Goal: Task Accomplishment & Management: Manage account settings

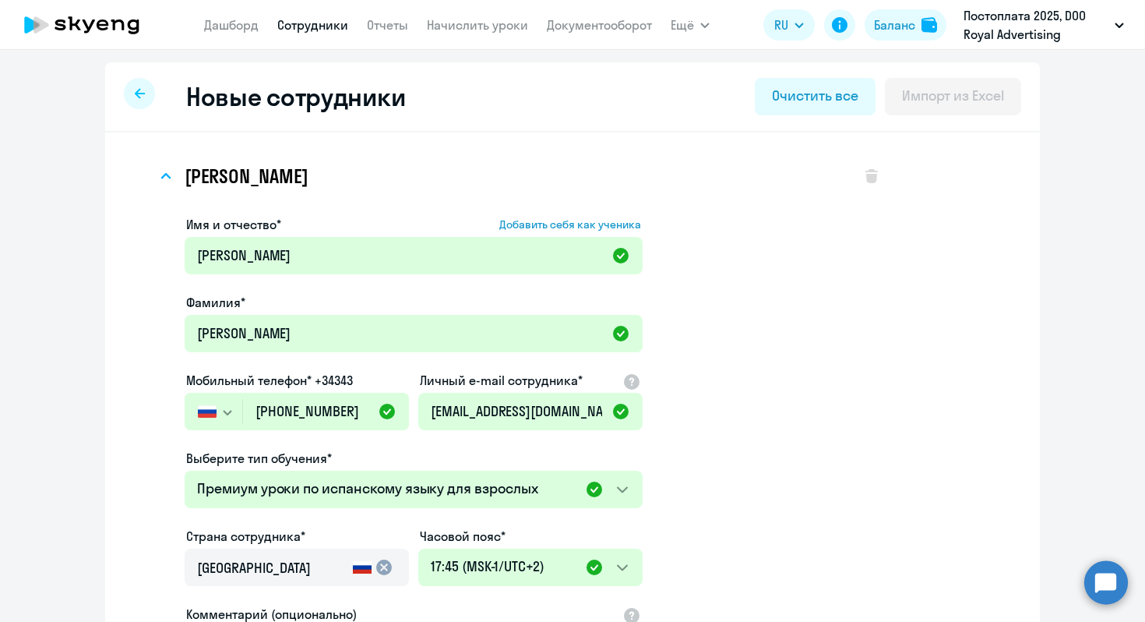
select select "spanish_adult_not_native_speaker_premium"
select select "2"
select select "english_adult_not_native_speaker"
select select "2"
select select "english_adult_not_native_speaker"
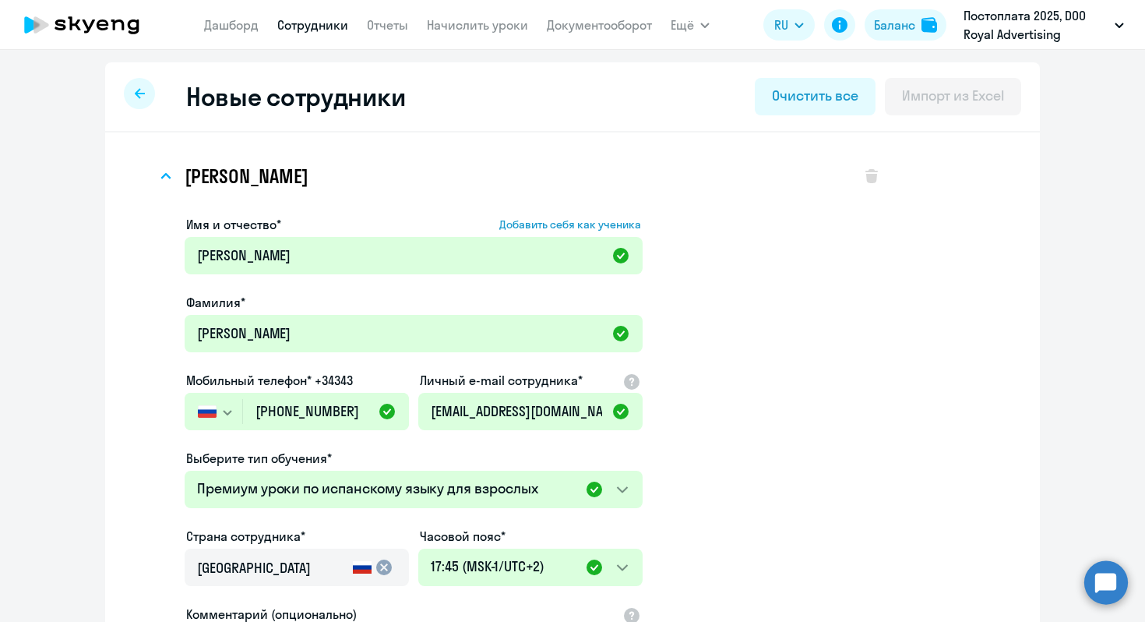
select select "2"
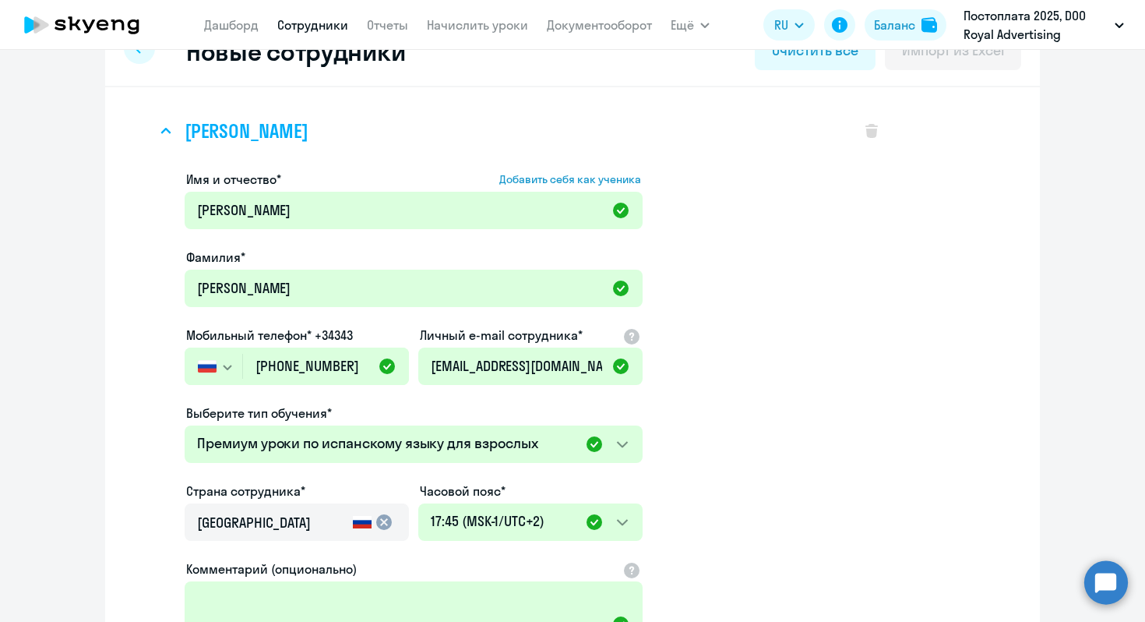
click at [160, 131] on icon at bounding box center [165, 131] width 11 height 6
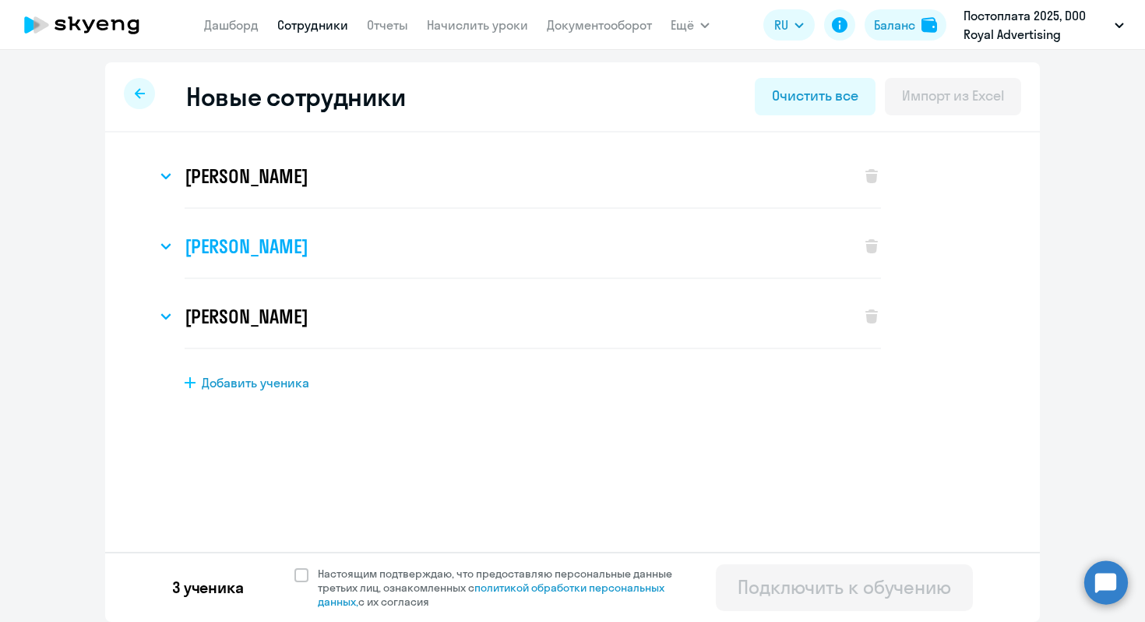
click at [169, 249] on svg-icon at bounding box center [166, 246] width 19 height 19
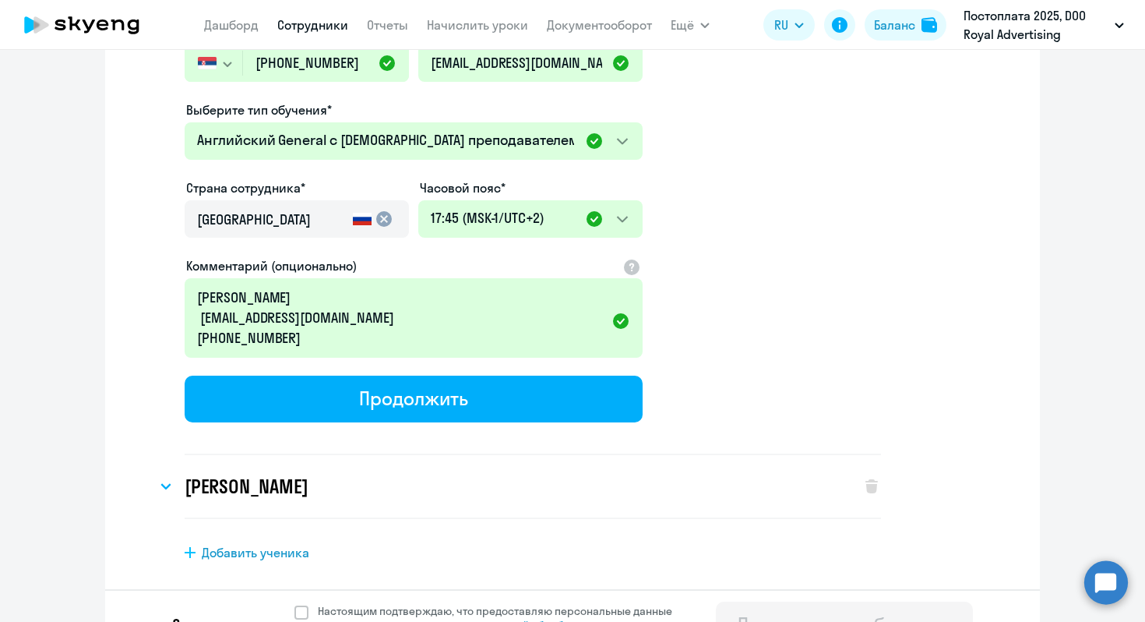
scroll to position [136, 0]
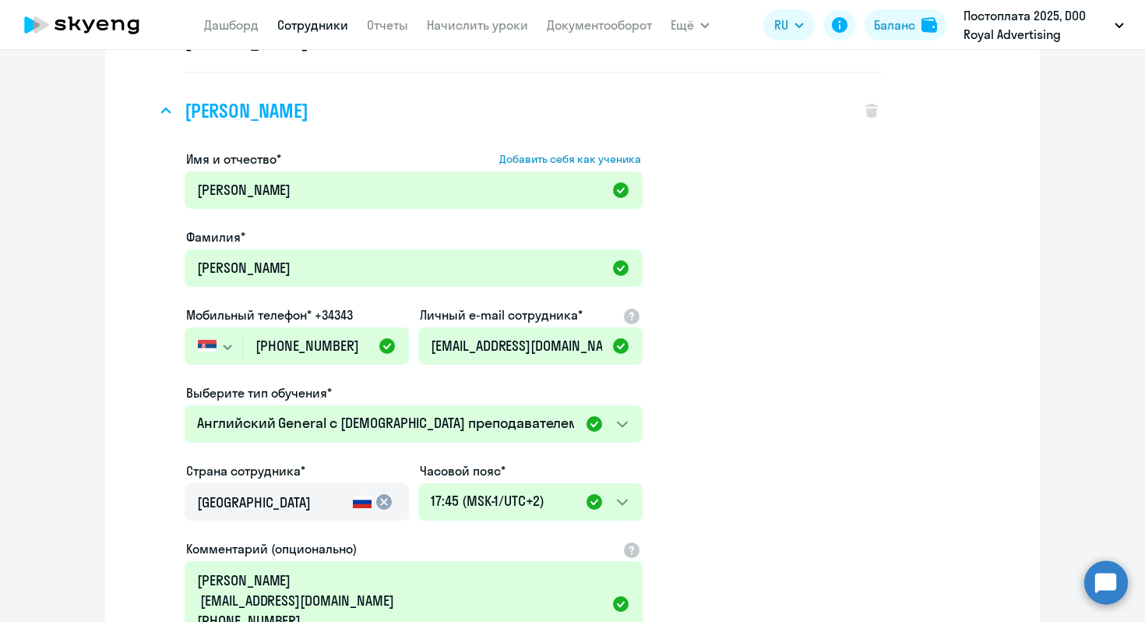
click at [160, 111] on icon at bounding box center [165, 110] width 11 height 6
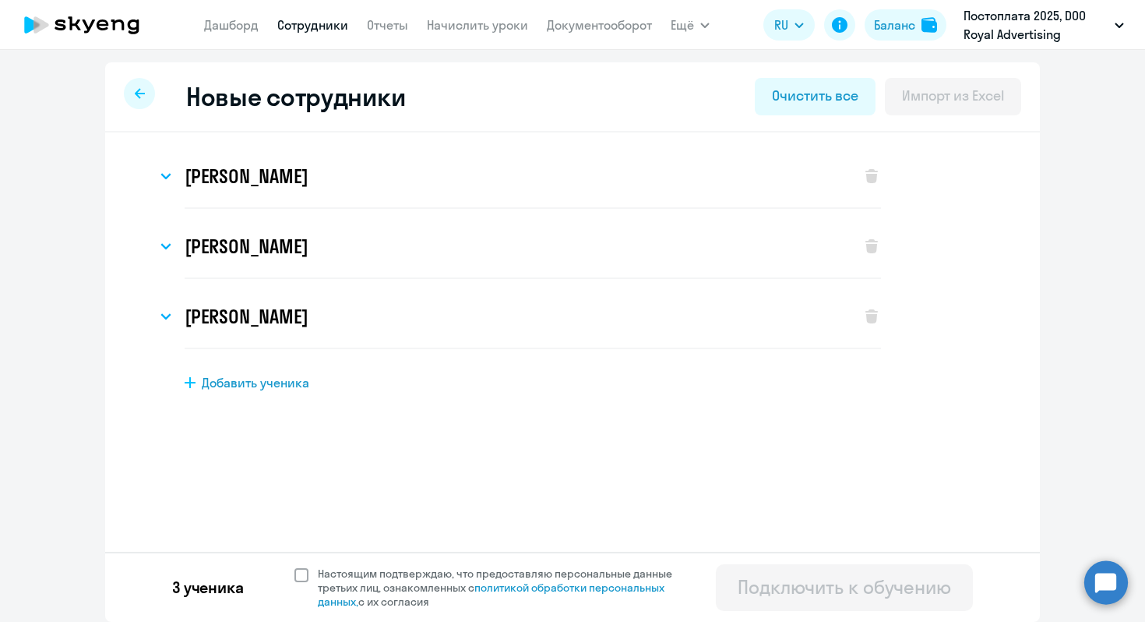
click at [300, 570] on span at bounding box center [301, 575] width 14 height 14
click at [294, 566] on input "Настоящим подтверждаю, что предоставляю персональные данные третьих лиц, ознако…" at bounding box center [294, 565] width 1 height 1
checkbox input "true"
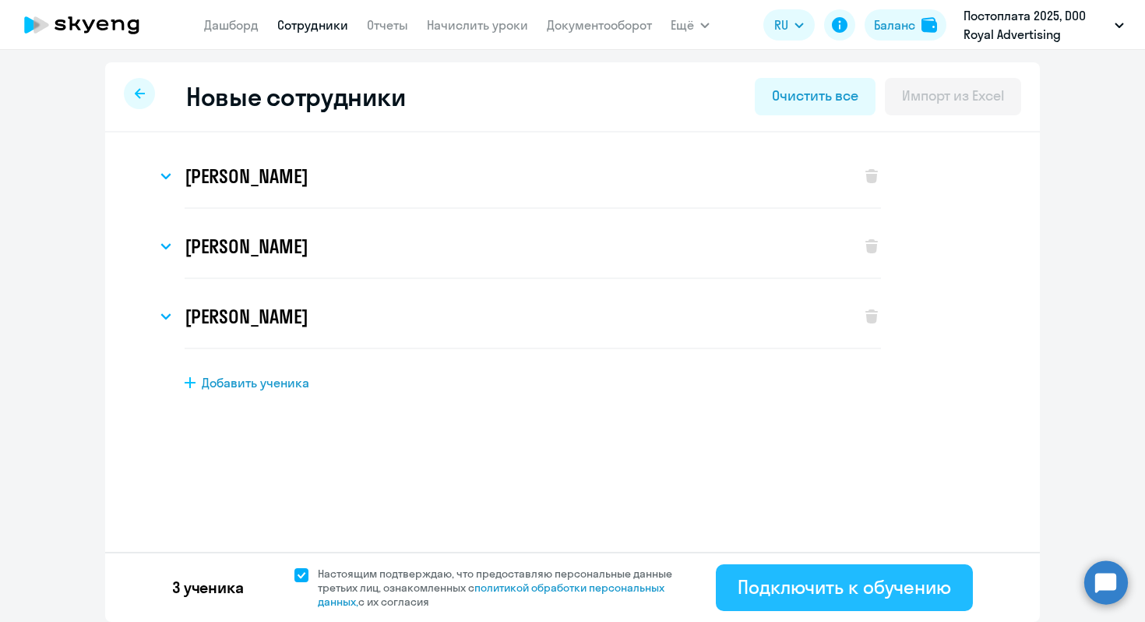
click at [806, 576] on div "Подключить к обучению" at bounding box center [844, 586] width 213 height 25
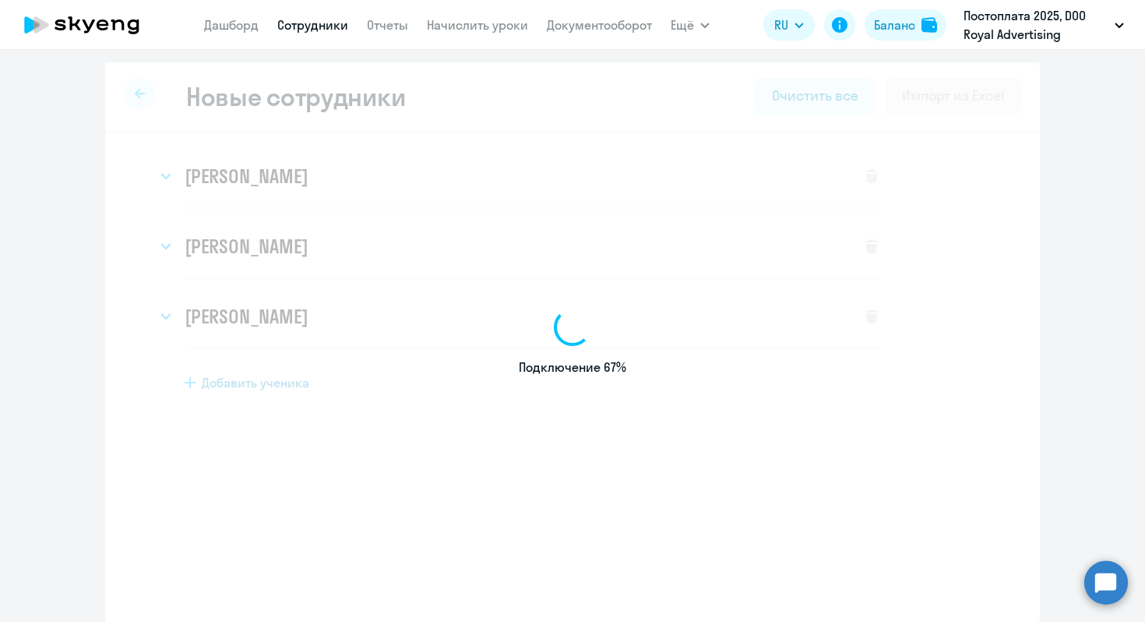
select select "english_adult_not_native_speaker"
select select "2"
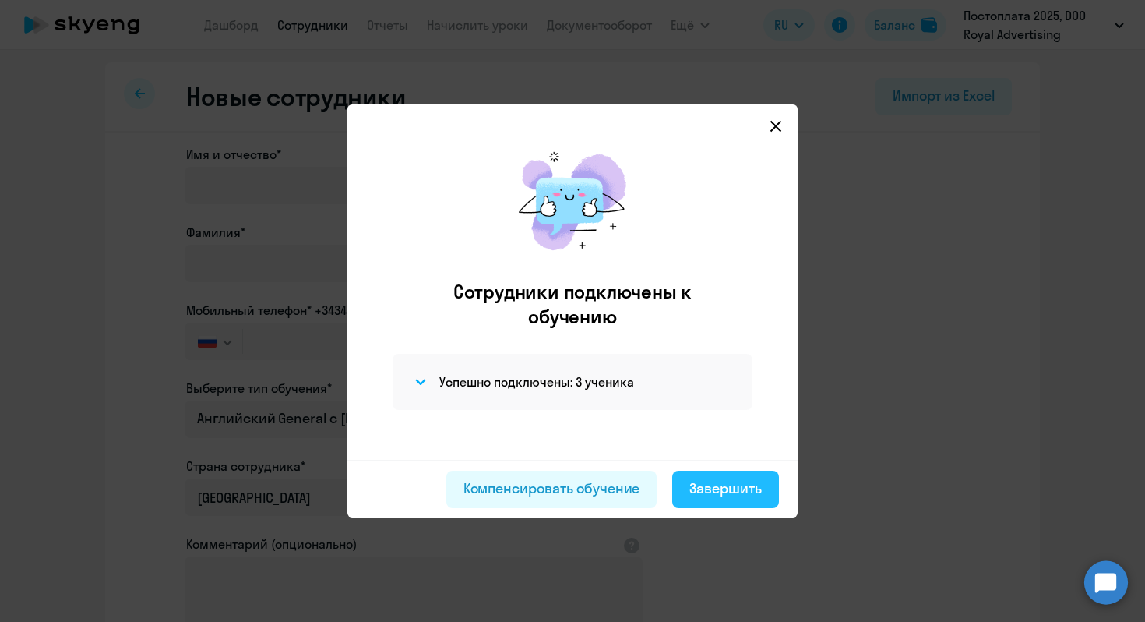
click at [738, 502] on button "Завершить" at bounding box center [725, 488] width 107 height 37
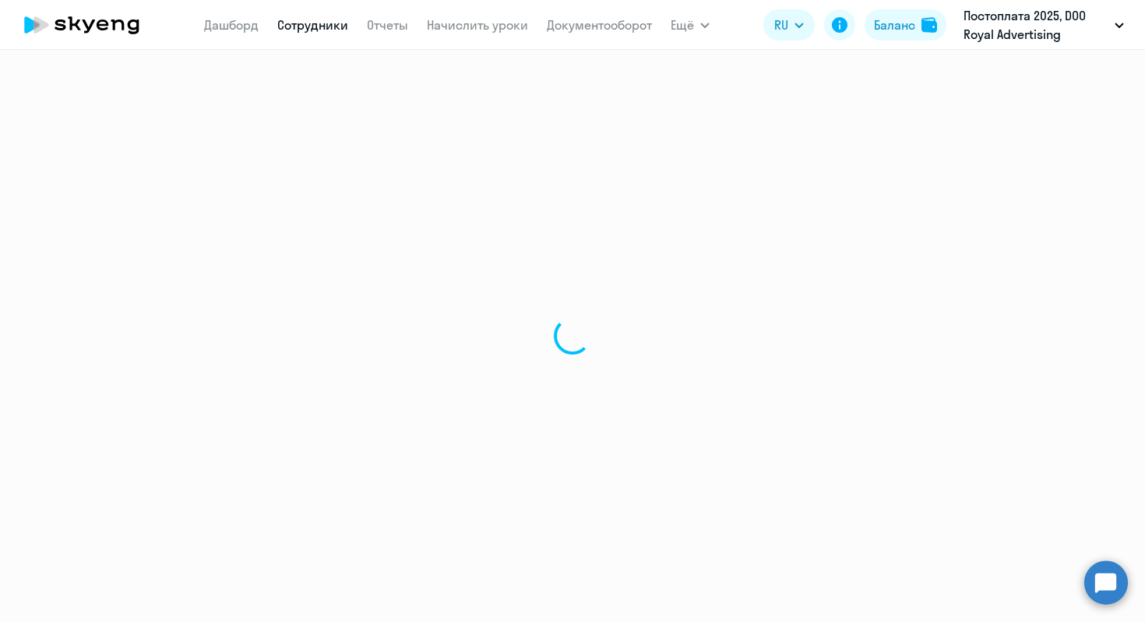
select select "30"
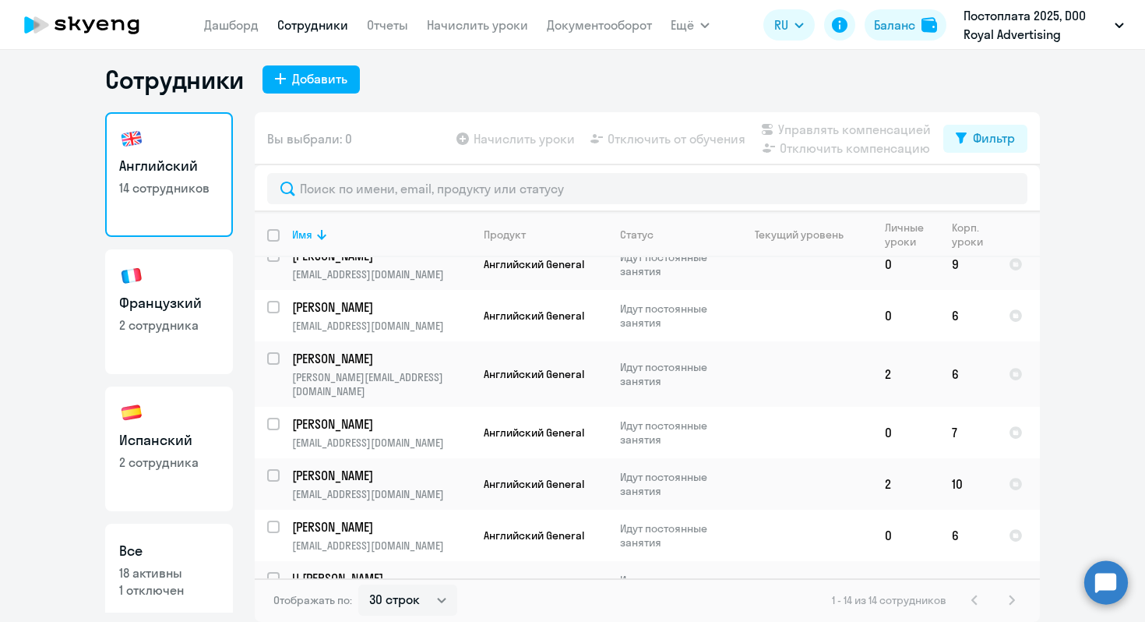
scroll to position [393, 0]
click at [267, 571] on input "select row 23386263" at bounding box center [282, 586] width 31 height 31
checkbox input "true"
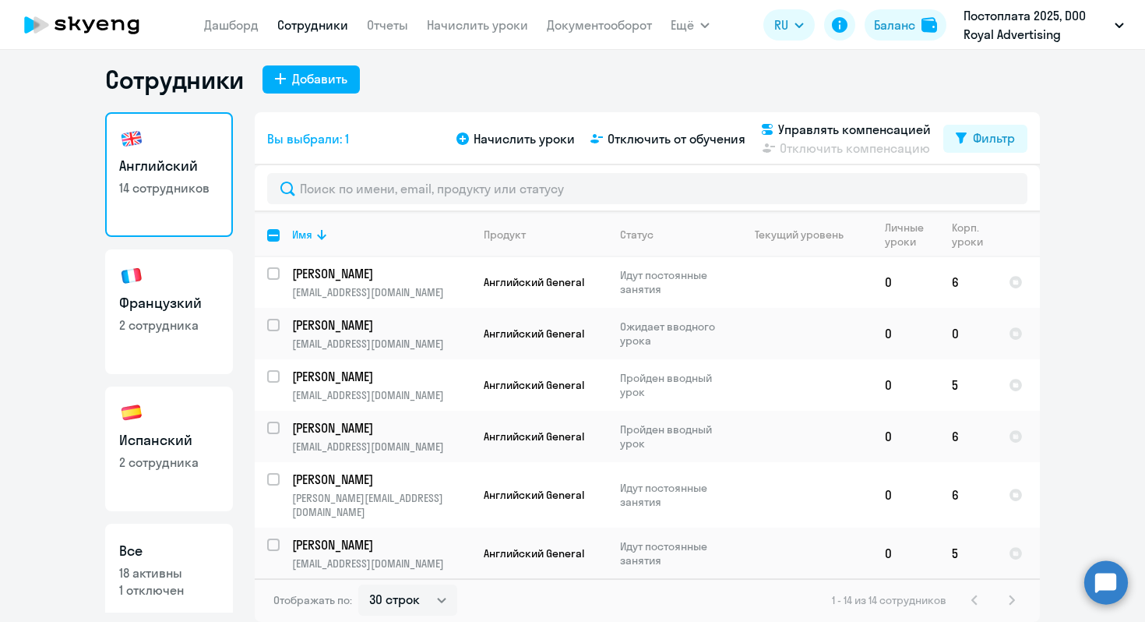
scroll to position [0, 0]
click at [267, 328] on input "select row 42996754" at bounding box center [282, 334] width 31 height 31
checkbox input "true"
click at [525, 148] on div "Начислить уроки Отключить от обучения Управлять компенсацией Отключить компенса…" at bounding box center [698, 138] width 490 height 37
click at [523, 141] on span "Начислить уроки" at bounding box center [524, 138] width 101 height 19
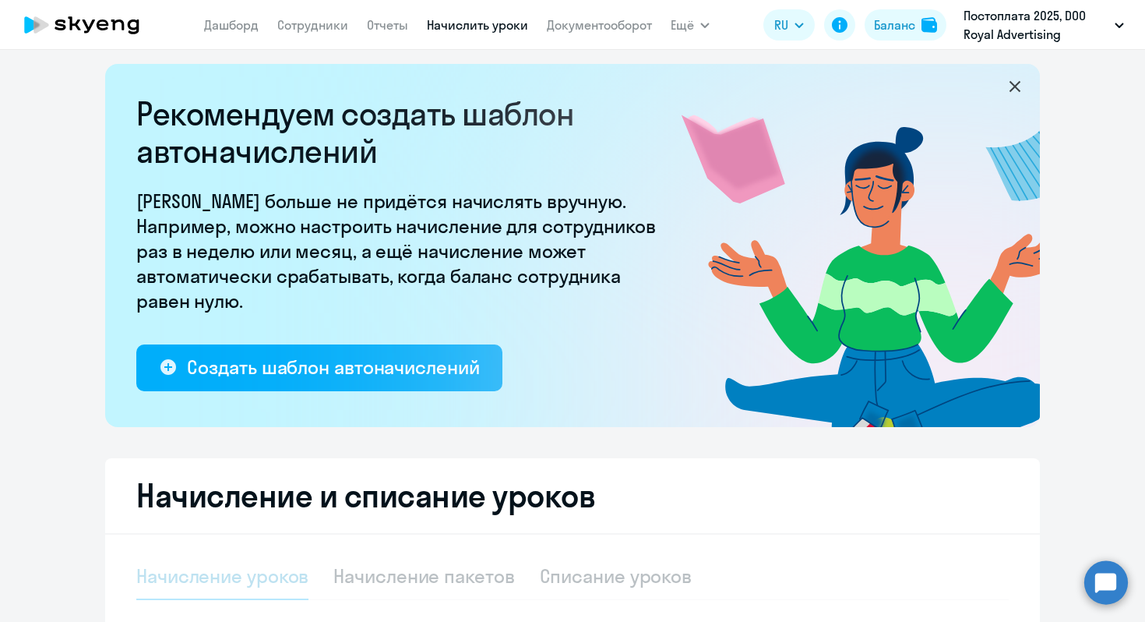
select select "10"
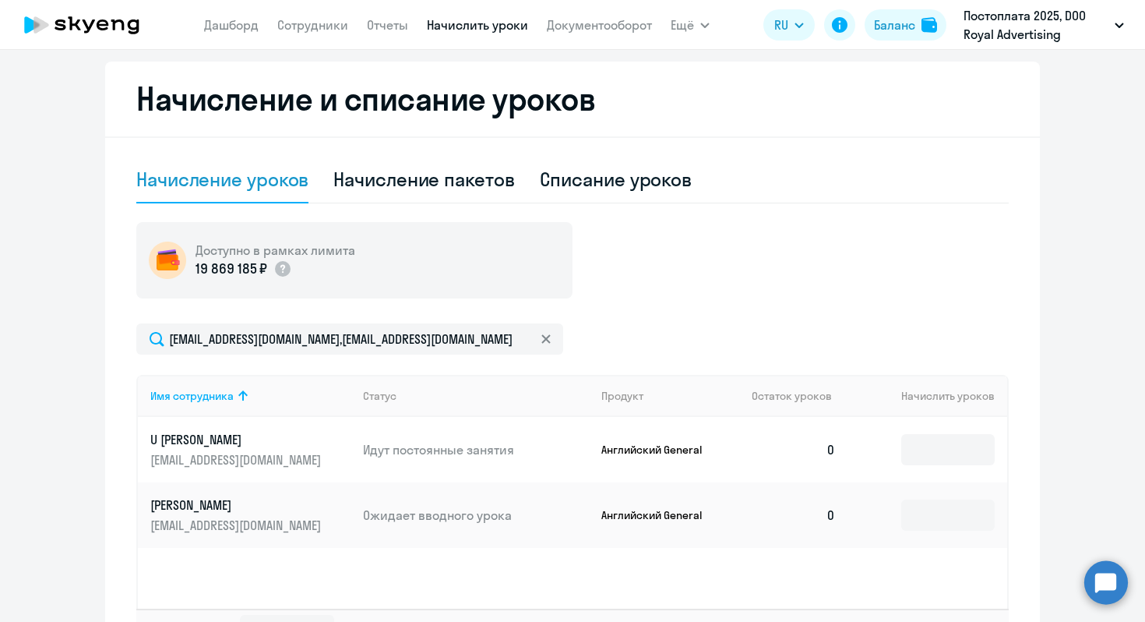
scroll to position [421, 0]
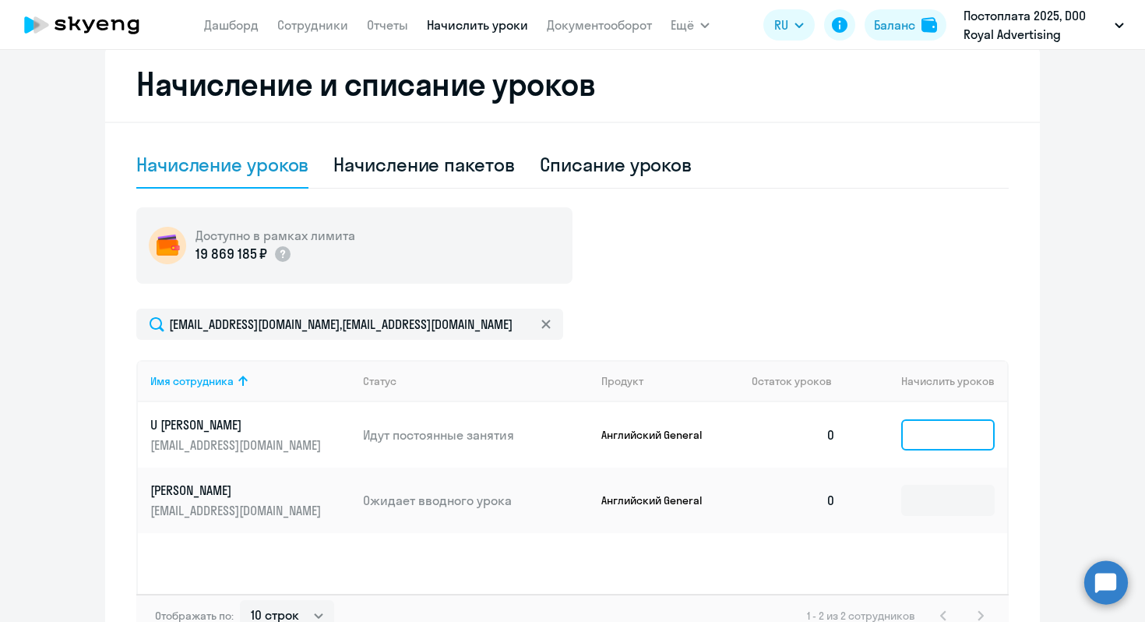
click at [942, 434] on input at bounding box center [947, 434] width 93 height 31
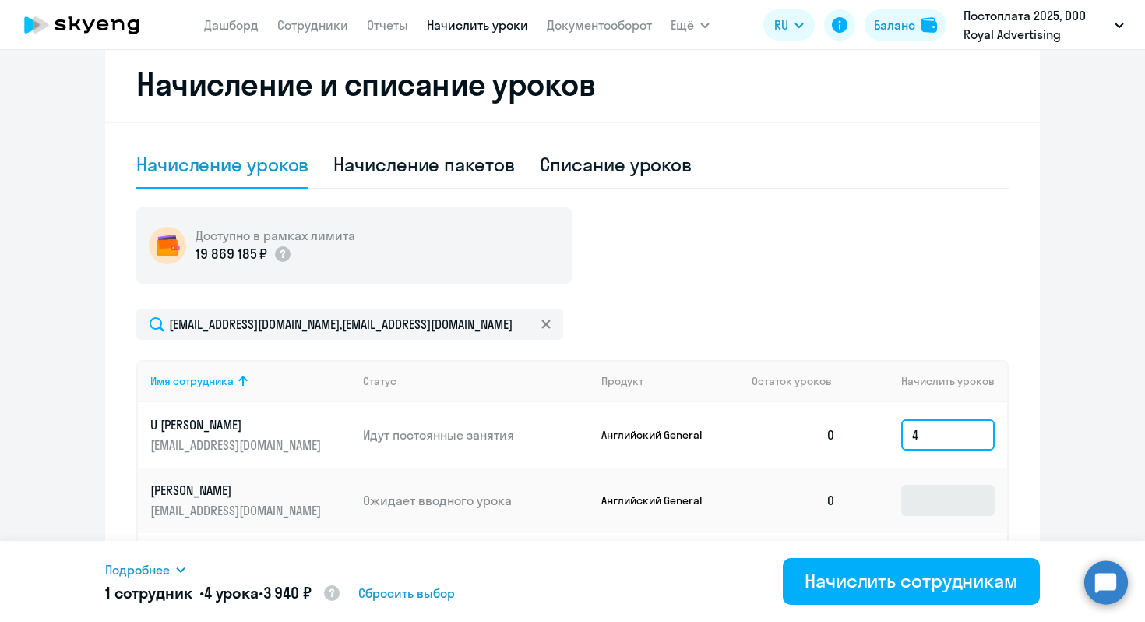
type input "4"
click at [941, 498] on input at bounding box center [947, 499] width 93 height 31
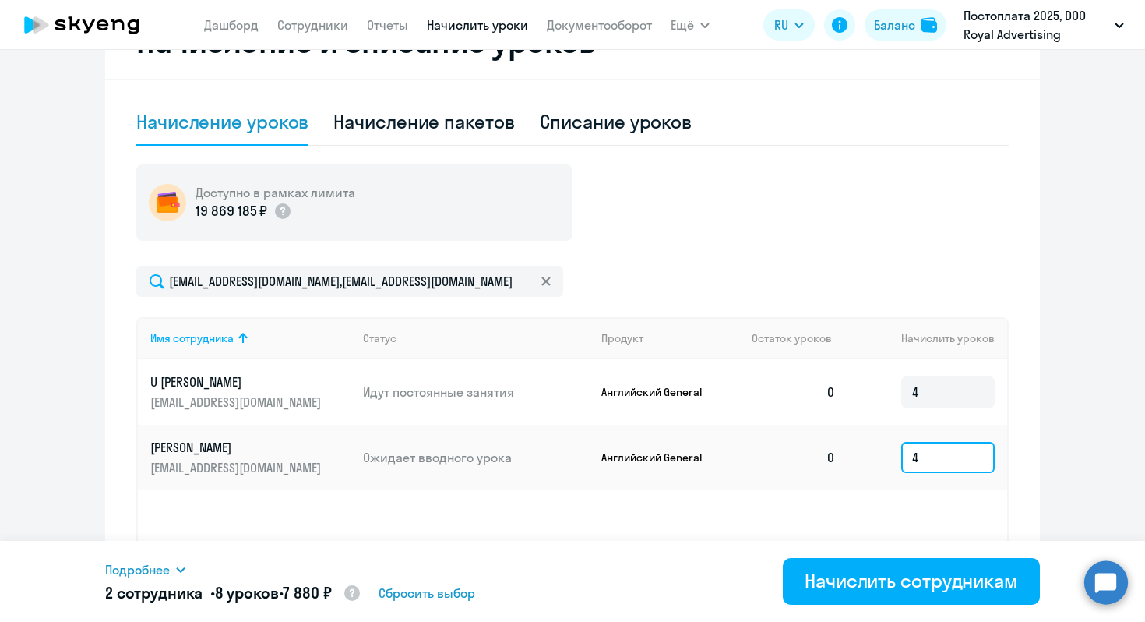
scroll to position [523, 0]
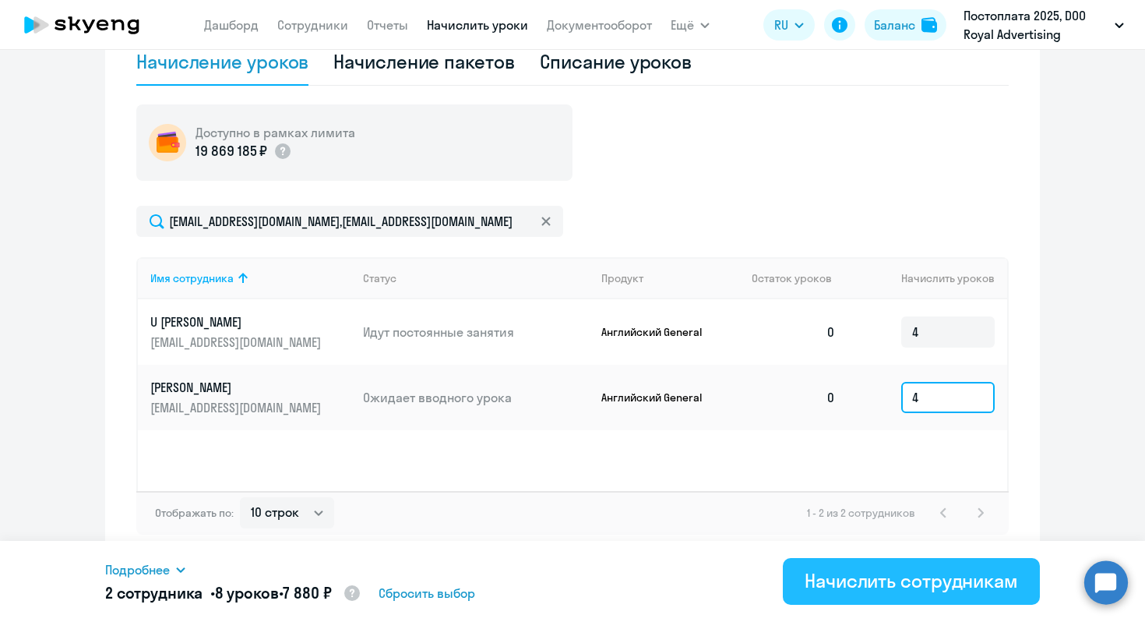
type input "4"
click at [869, 577] on div "Начислить сотрудникам" at bounding box center [911, 580] width 213 height 25
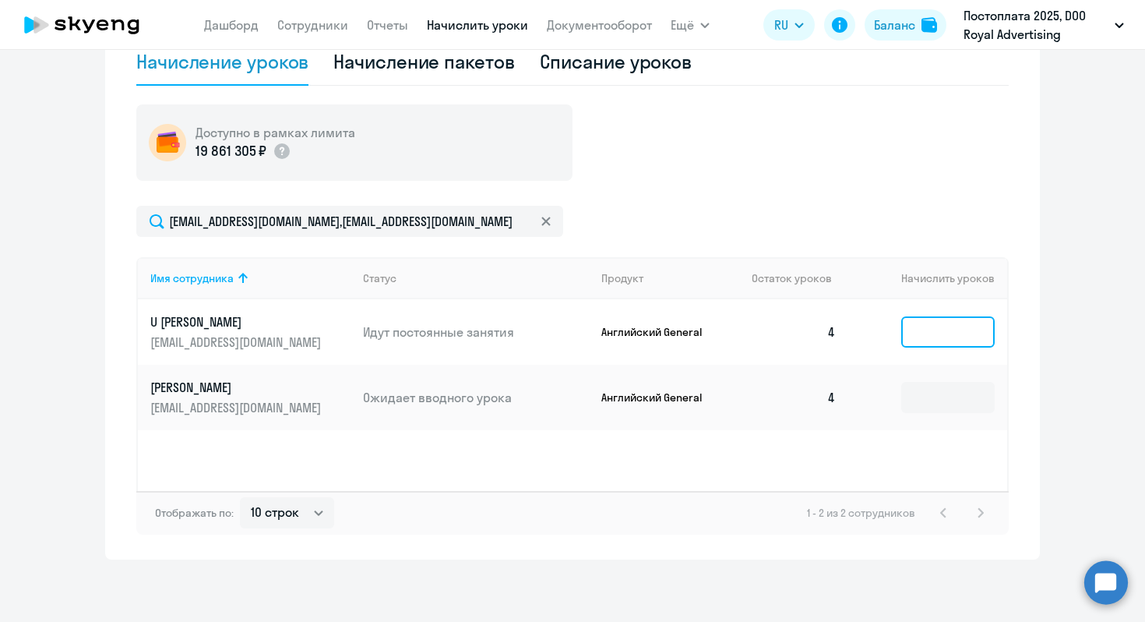
click at [913, 323] on input at bounding box center [947, 331] width 93 height 31
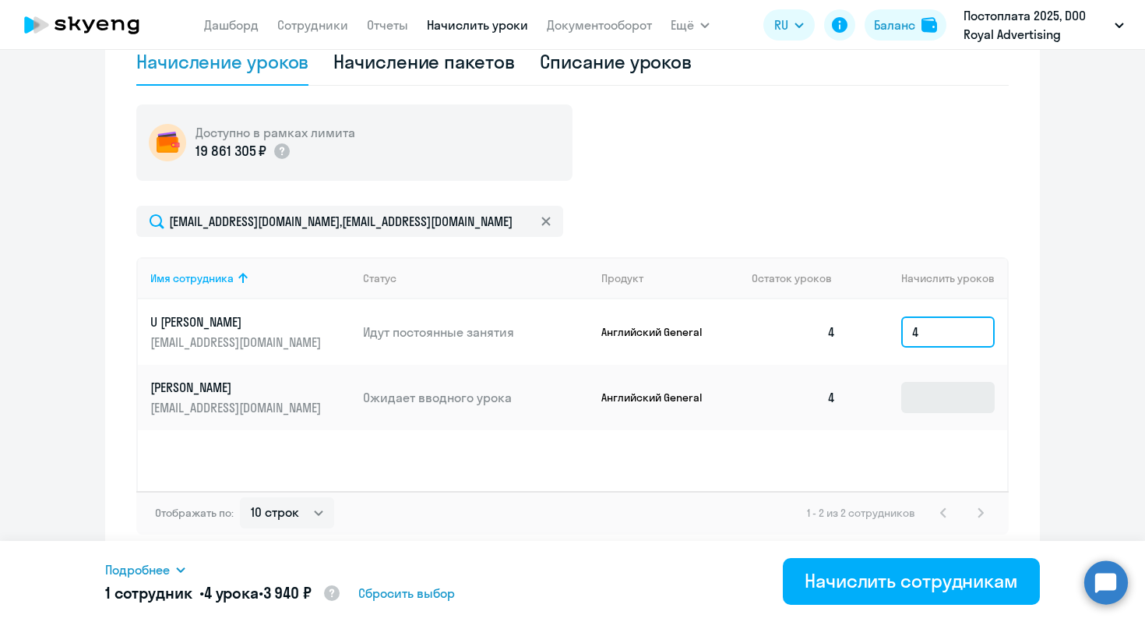
type input "4"
click at [922, 404] on input at bounding box center [947, 397] width 93 height 31
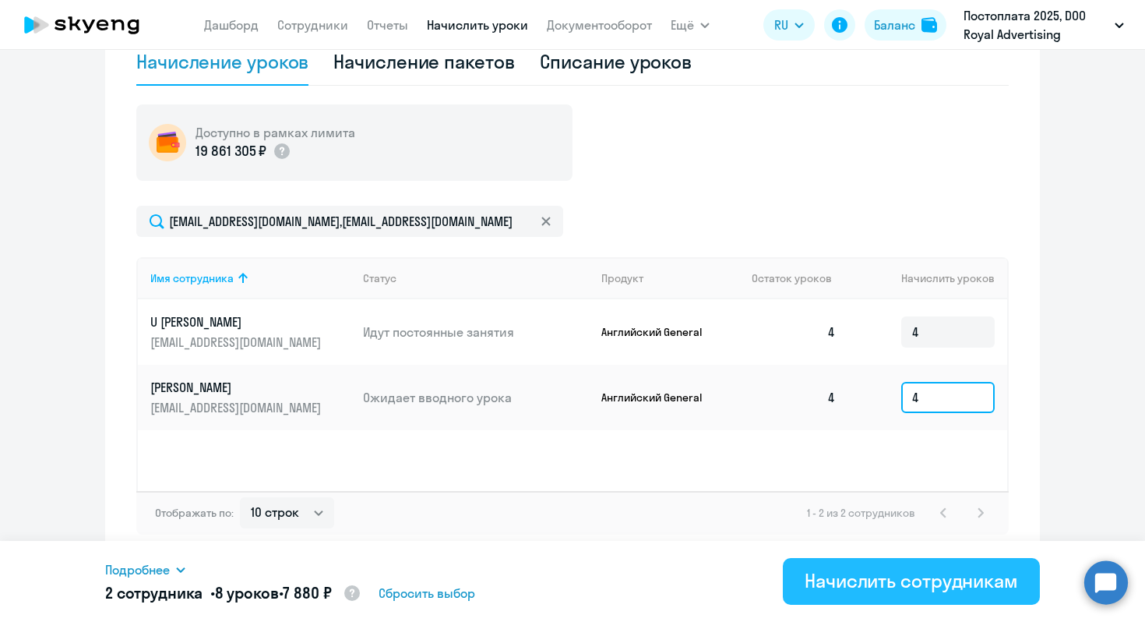
type input "4"
click at [886, 581] on div "Начислить сотрудникам" at bounding box center [911, 580] width 213 height 25
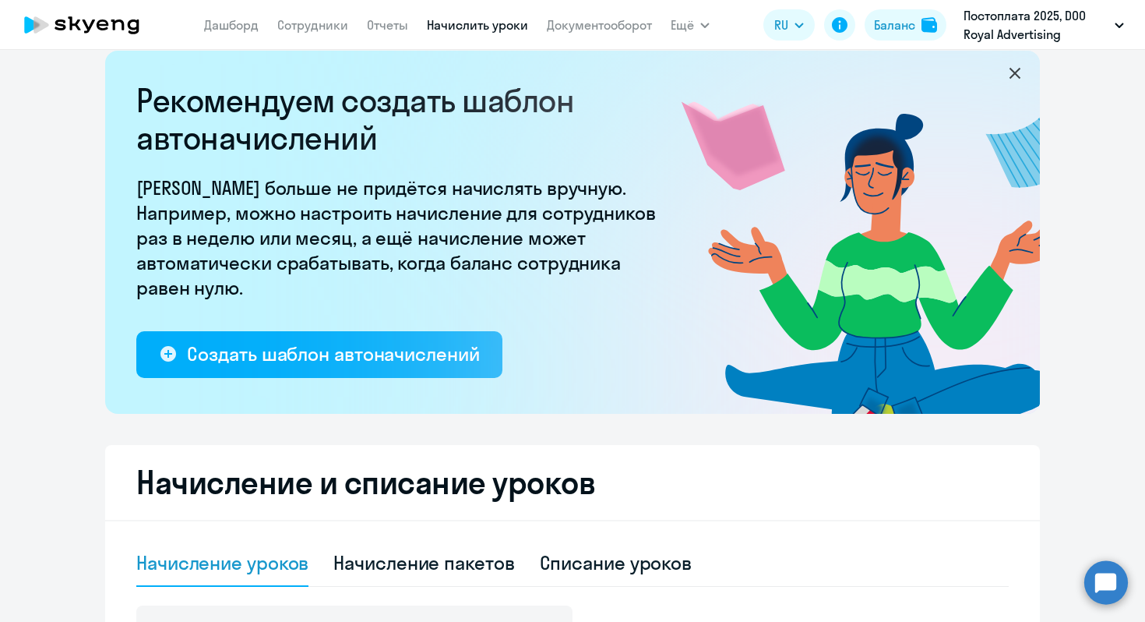
scroll to position [0, 0]
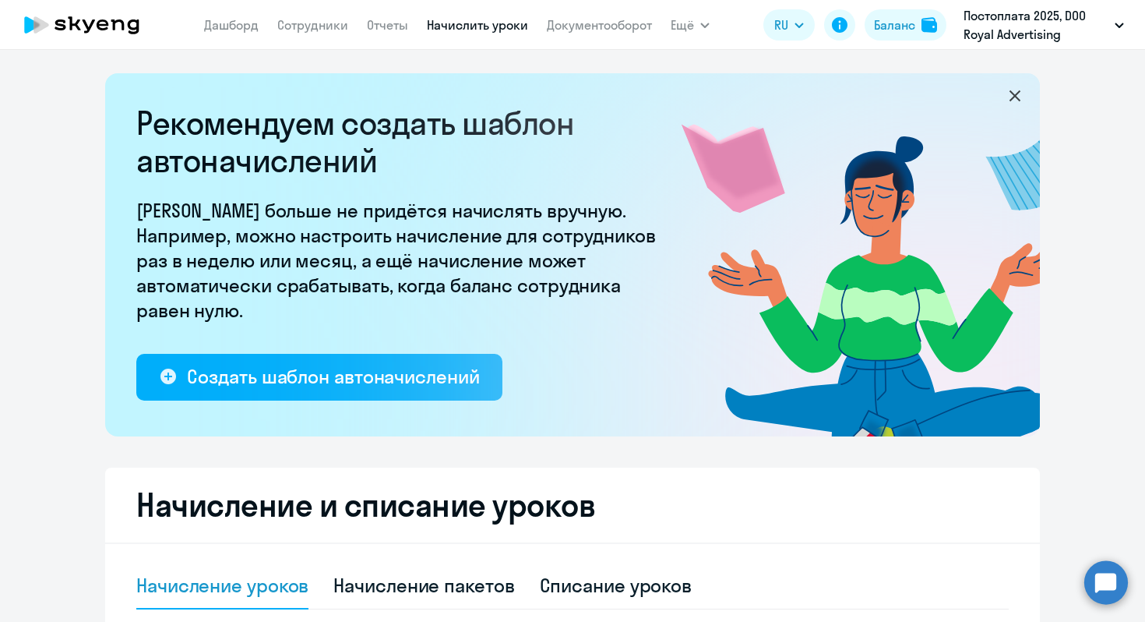
click at [309, 37] on nav "[PERSON_NAME] Отчеты Начислить уроки Документооборот" at bounding box center [428, 24] width 448 height 31
click at [309, 29] on link "Сотрудники" at bounding box center [312, 25] width 71 height 16
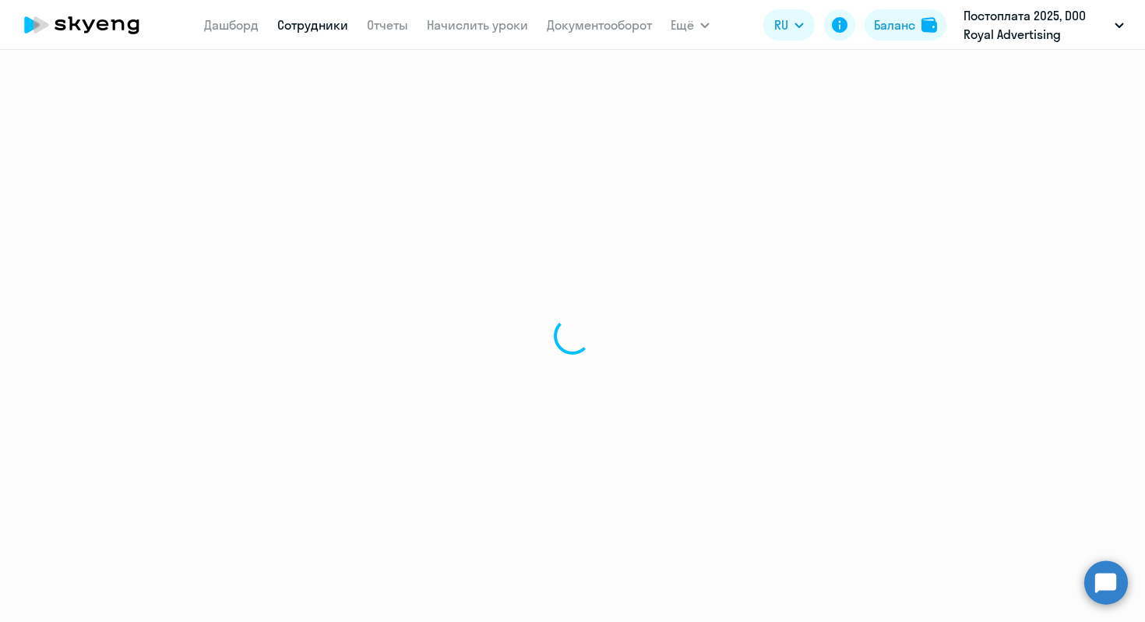
select select "30"
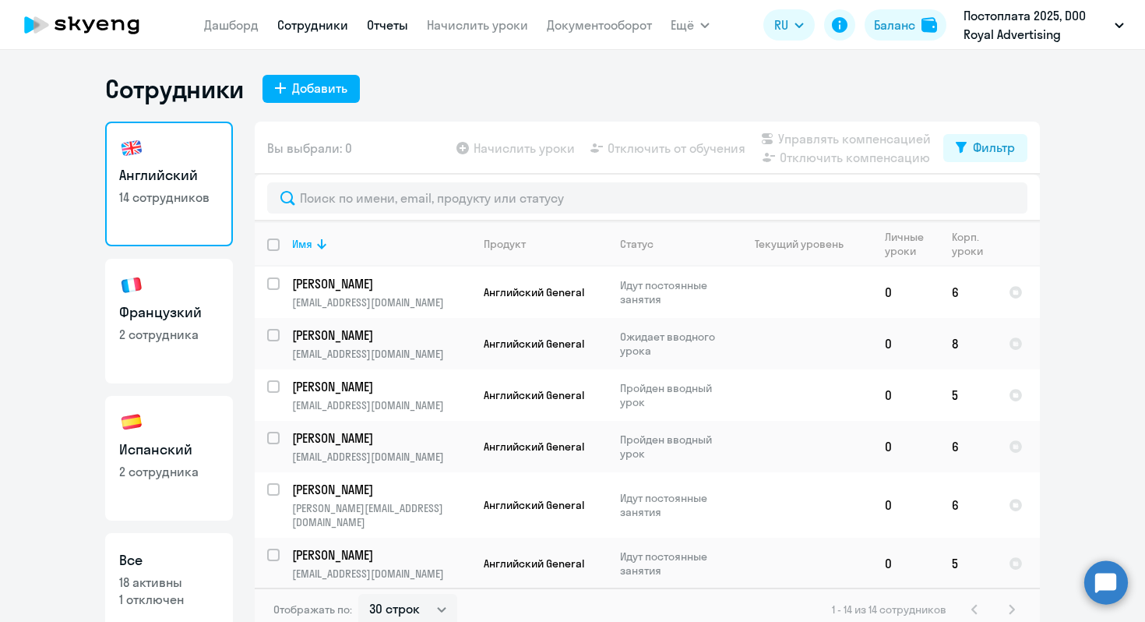
click at [379, 23] on link "Отчеты" at bounding box center [387, 25] width 41 height 16
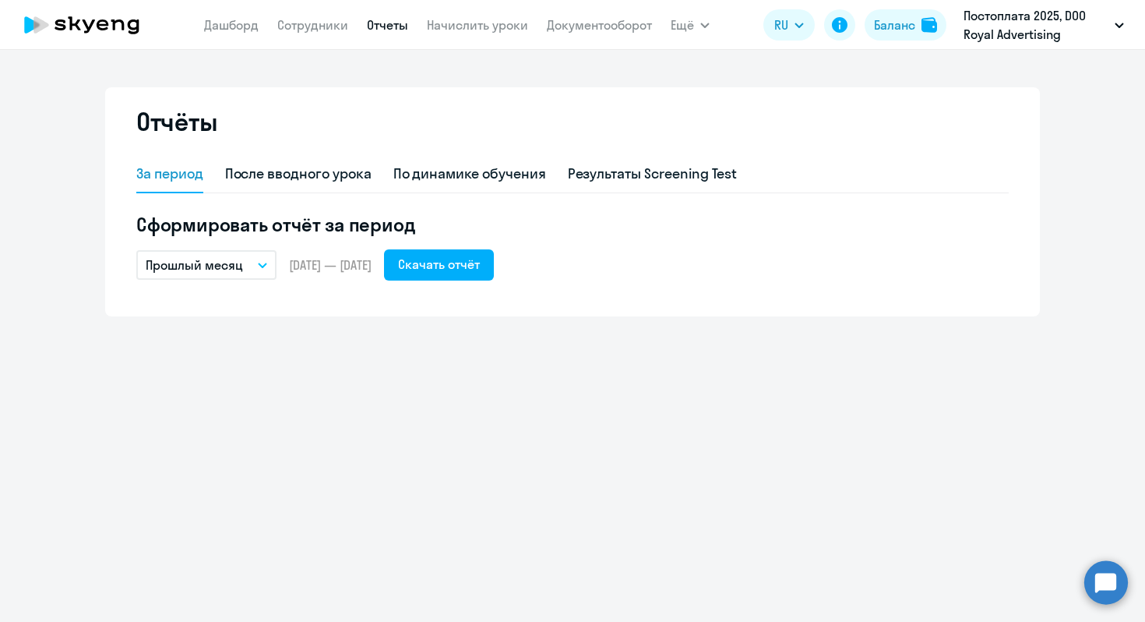
click at [248, 264] on button "Прошлый месяц" at bounding box center [206, 265] width 140 height 30
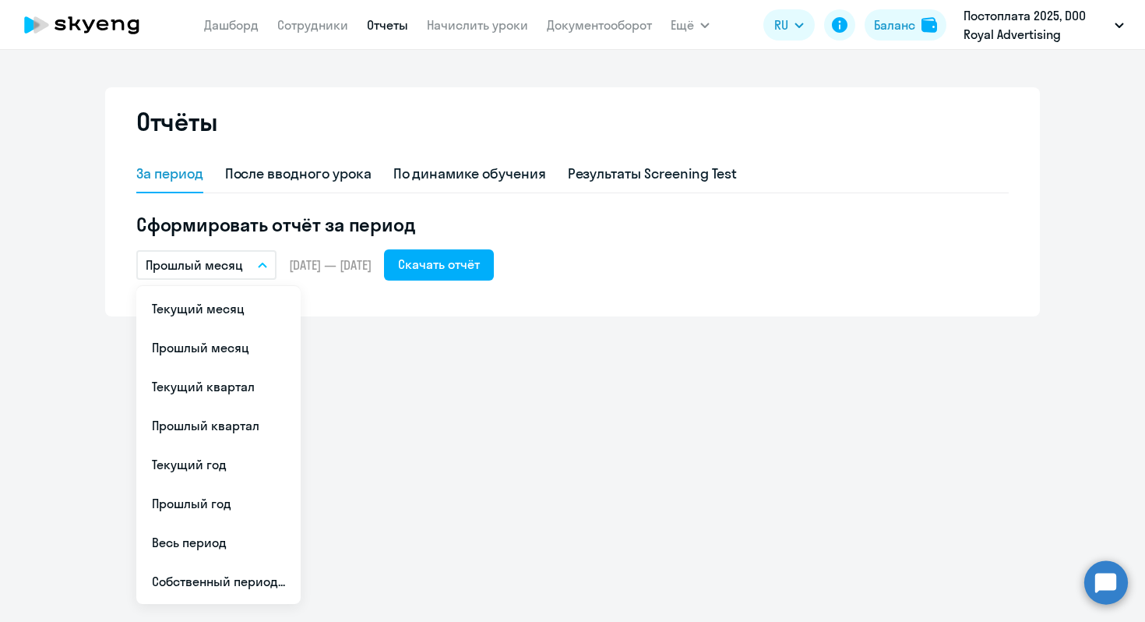
drag, startPoint x: 234, startPoint y: 342, endPoint x: 245, endPoint y: 336, distance: 12.2
click at [234, 342] on li "Прошлый месяц" at bounding box center [218, 347] width 164 height 39
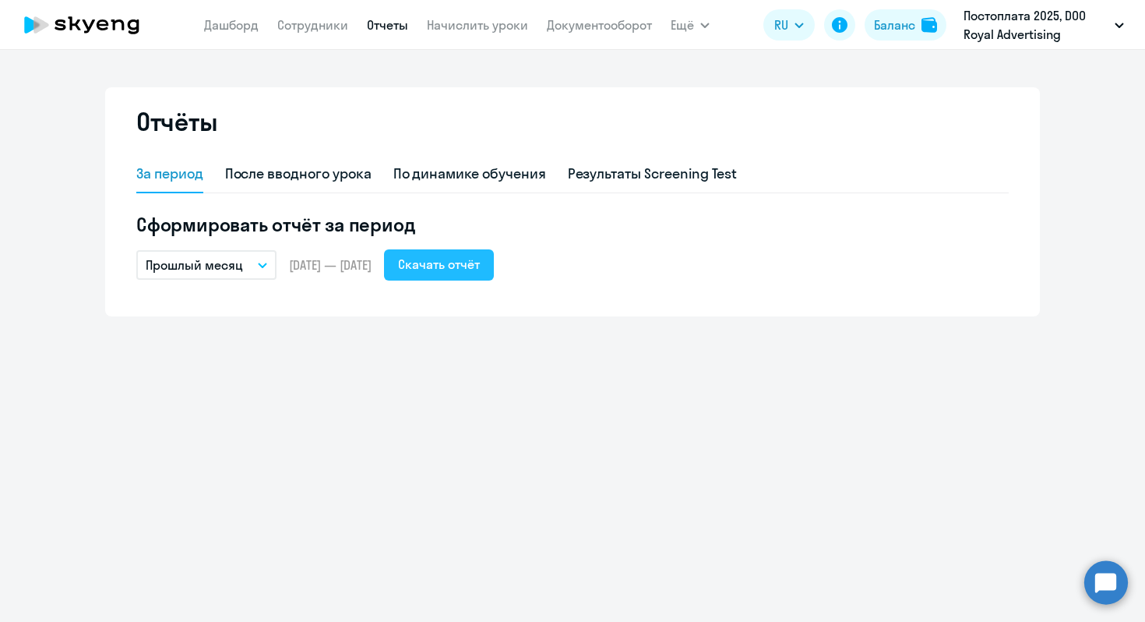
click at [471, 267] on div "Скачать отчёт" at bounding box center [439, 264] width 82 height 19
